Goal: Information Seeking & Learning: Learn about a topic

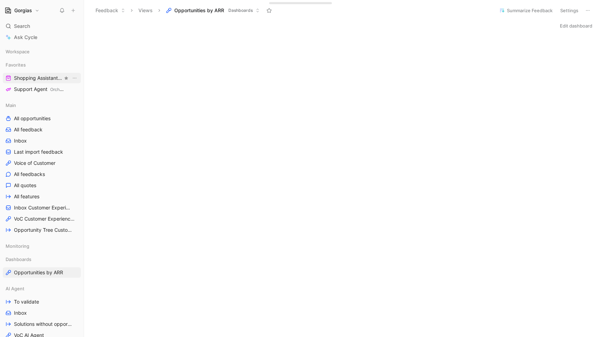
click at [27, 79] on span "Shopping Assistant Orchestration" at bounding box center [38, 78] width 49 height 7
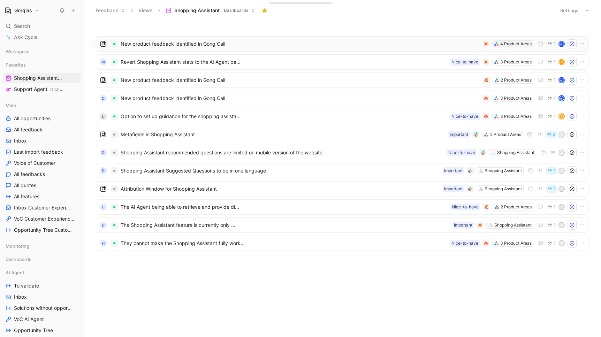
click at [517, 44] on div "4 Product Areas" at bounding box center [516, 43] width 31 height 7
click at [288, 41] on span "New product feedback identified in Gong Call" at bounding box center [300, 44] width 359 height 8
click at [159, 76] on span "New product feedback identified in Gong Call" at bounding box center [301, 80] width 360 height 8
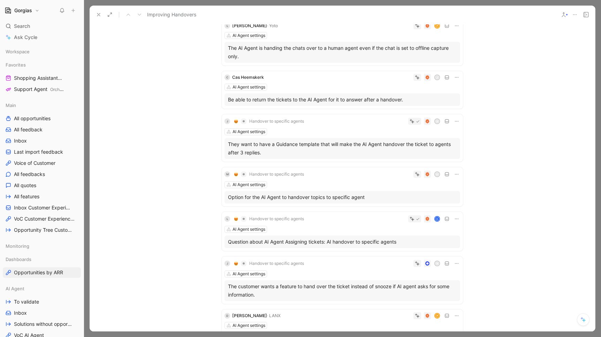
scroll to position [218, 0]
click at [251, 100] on div "Be able to return the tickets to the AI Agent for it to answer after a handover." at bounding box center [342, 99] width 229 height 8
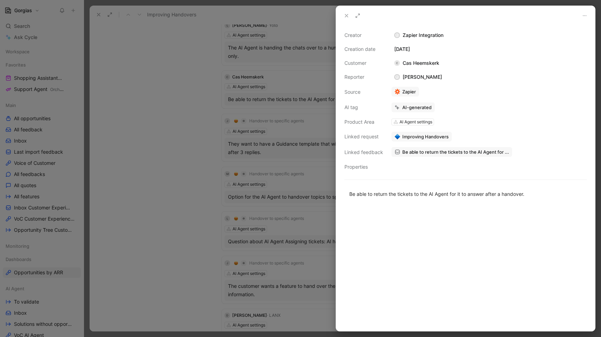
click at [216, 160] on div at bounding box center [300, 168] width 601 height 337
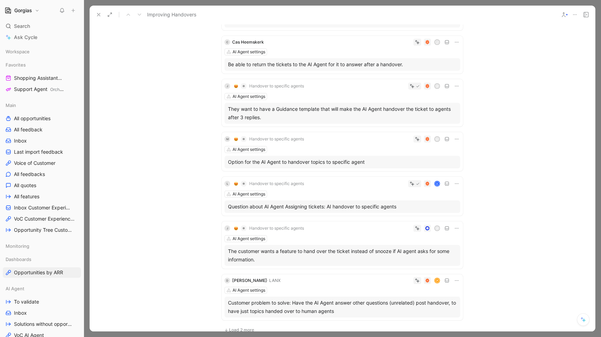
scroll to position [253, 0]
click at [327, 164] on div "Option for the AI Agent to handover topics to specific agent" at bounding box center [342, 161] width 229 height 8
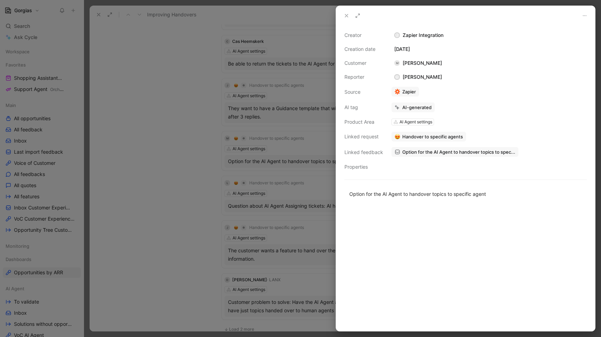
click at [177, 195] on div at bounding box center [300, 168] width 601 height 337
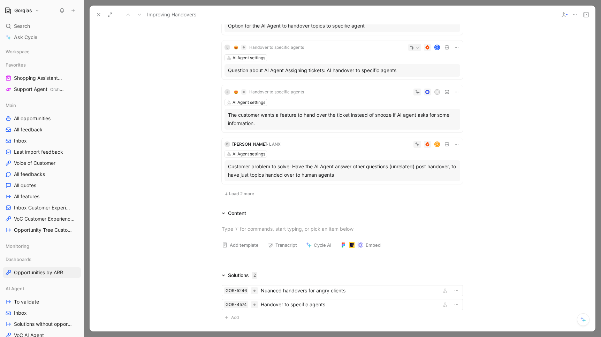
scroll to position [388, 0]
click at [238, 194] on span "Load 2 more" at bounding box center [241, 195] width 25 height 6
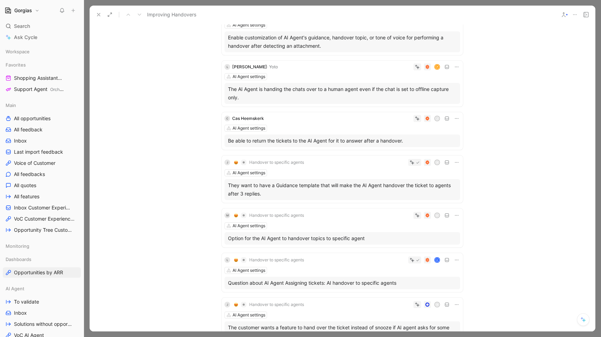
scroll to position [0, 0]
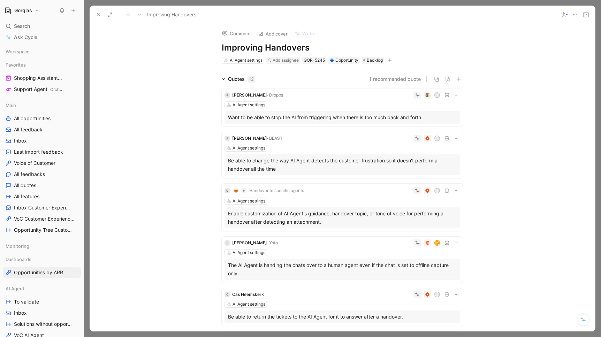
click at [581, 3] on div at bounding box center [342, 168] width 517 height 337
